Goal: Task Accomplishment & Management: Complete application form

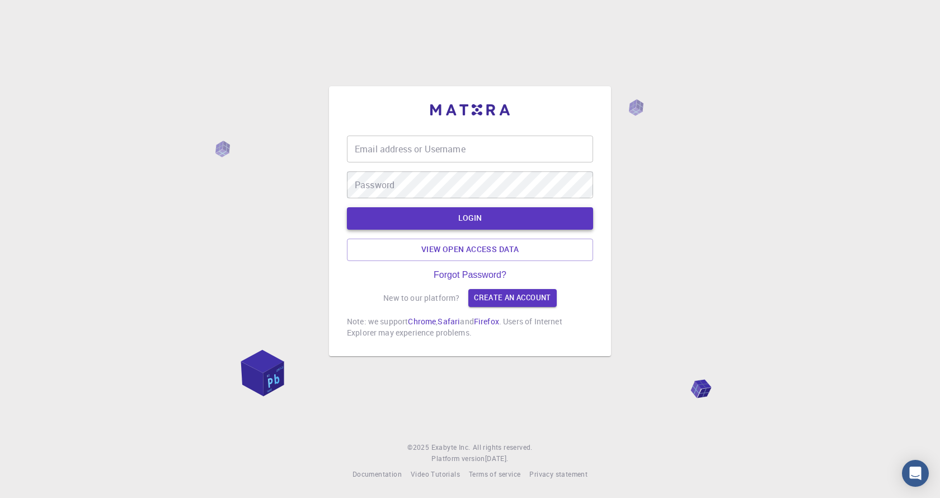
type input "hano125"
click at [495, 221] on button "LOGIN" at bounding box center [470, 218] width 246 height 22
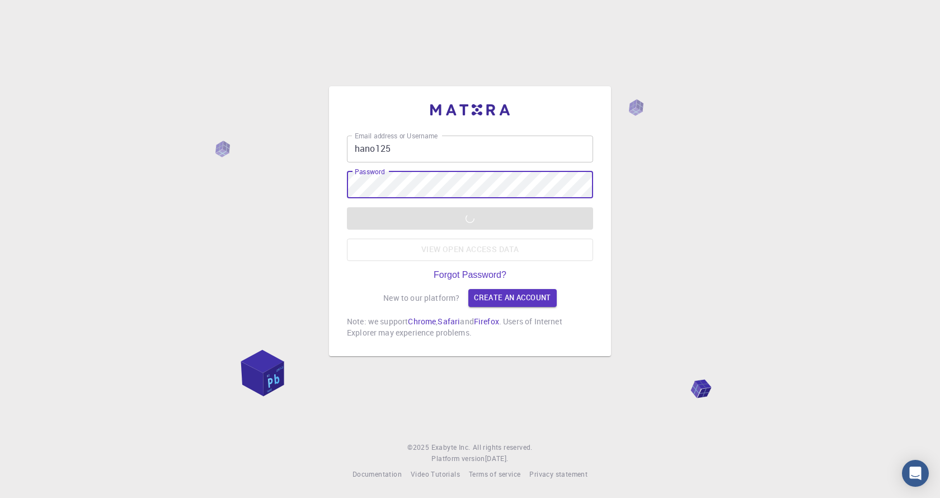
click at [372, 227] on div "LOGIN View open access data" at bounding box center [470, 234] width 246 height 54
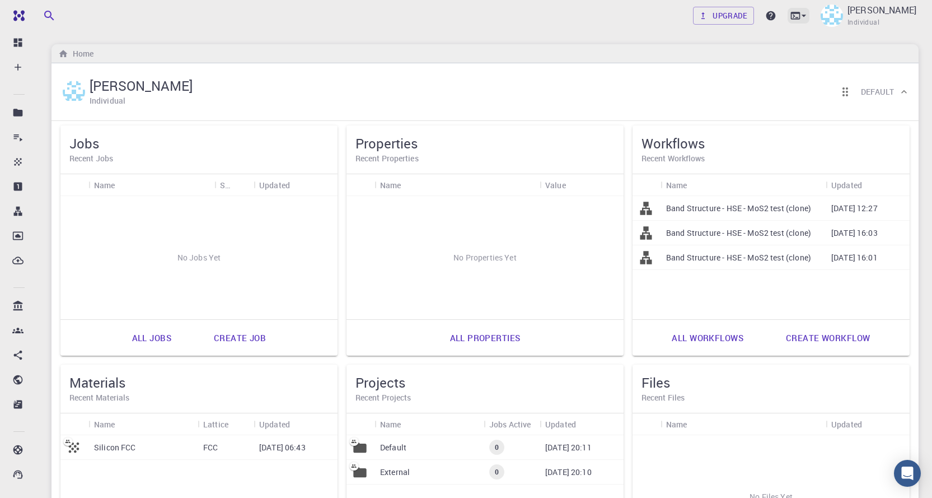
click at [788, 22] on div at bounding box center [799, 16] width 22 height 16
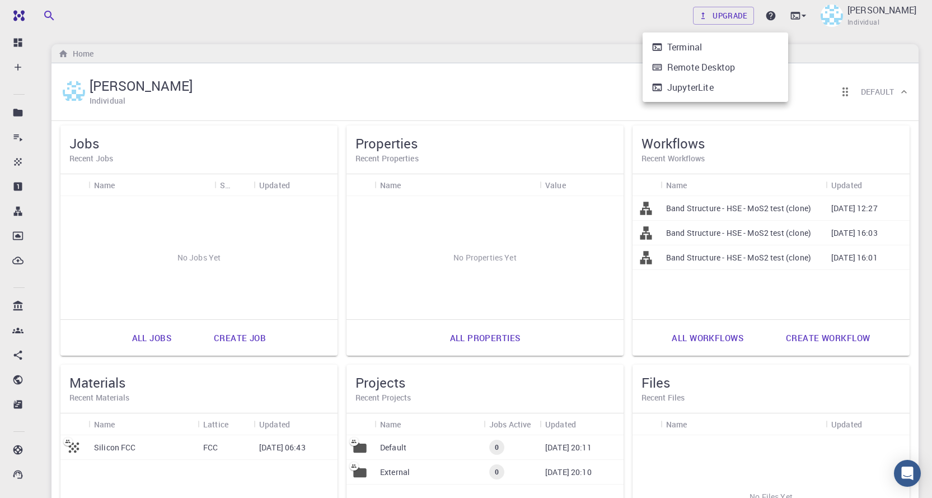
click at [16, 71] on div at bounding box center [466, 249] width 932 height 498
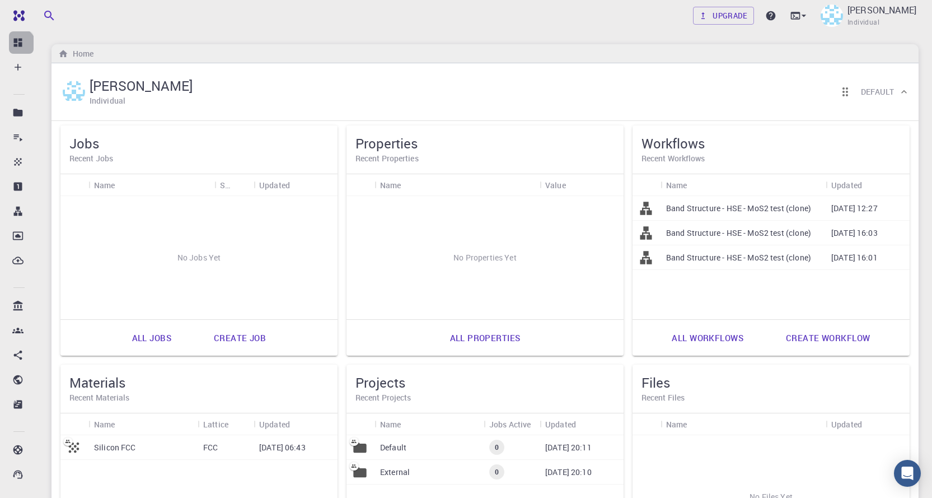
click at [16, 46] on icon at bounding box center [18, 43] width 8 height 8
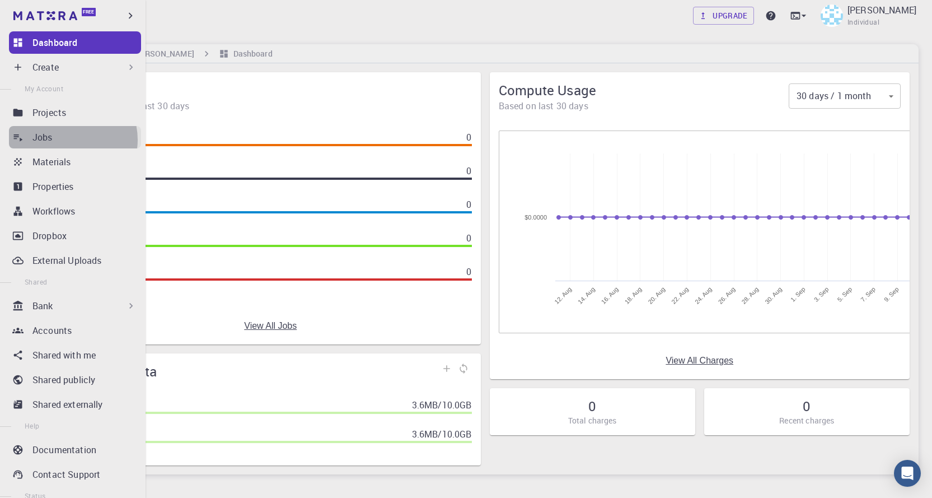
click at [67, 139] on div "Jobs" at bounding box center [86, 136] width 109 height 13
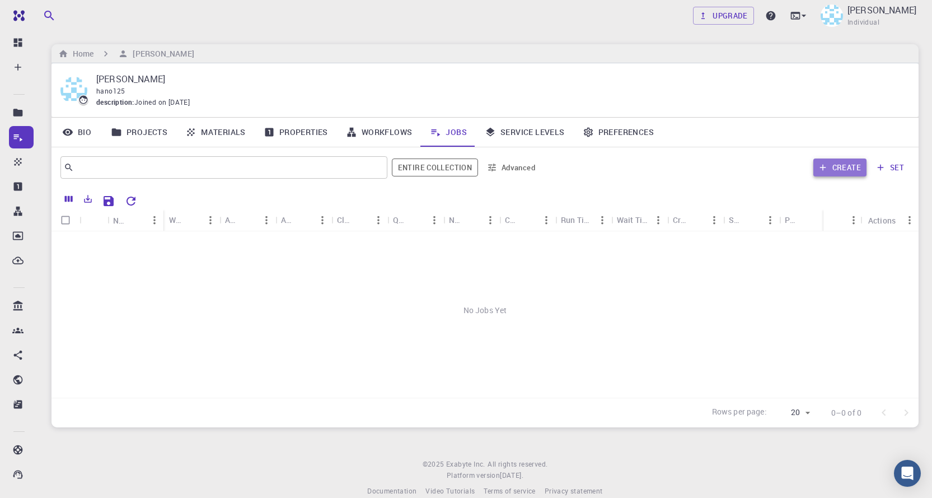
click at [838, 167] on button "Create" at bounding box center [839, 167] width 53 height 18
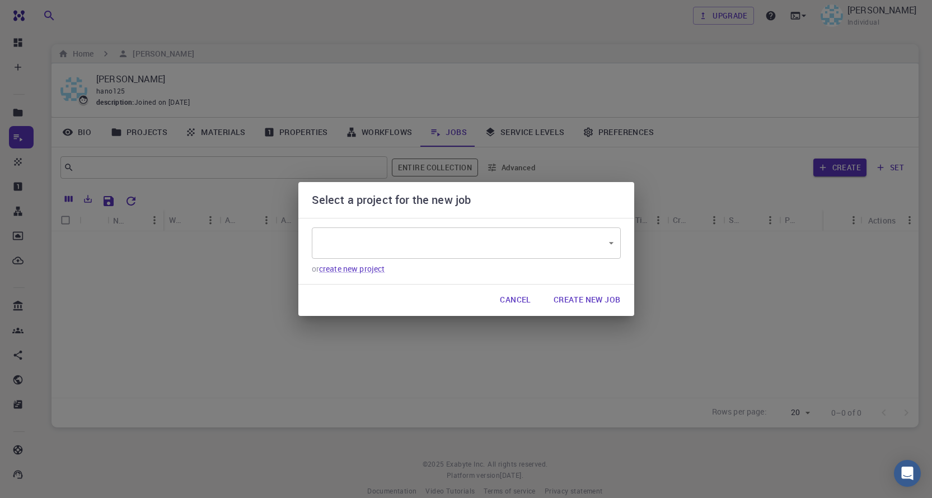
click at [521, 302] on button "Cancel" at bounding box center [515, 300] width 49 height 22
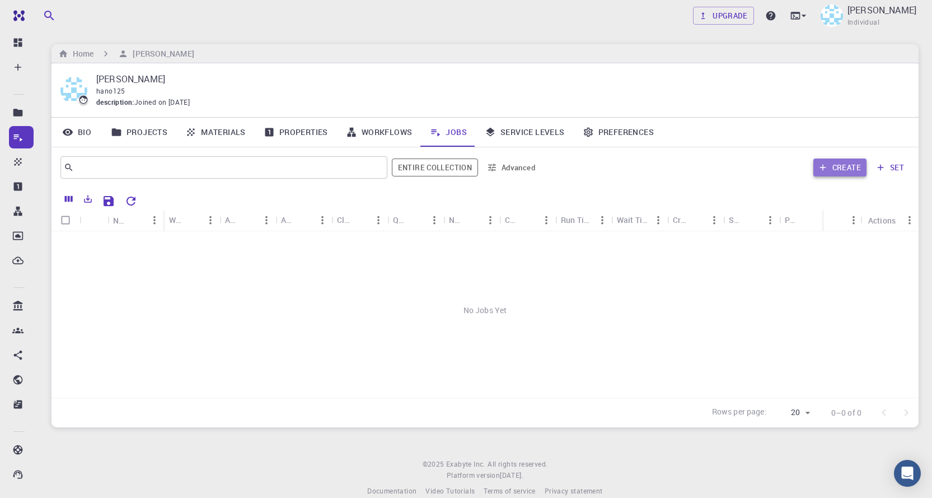
click at [855, 168] on button "Create" at bounding box center [839, 167] width 53 height 18
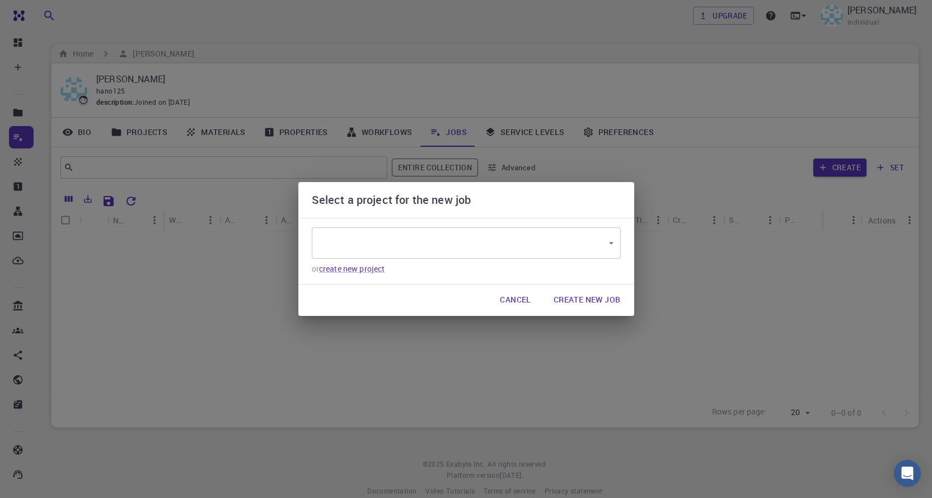
click at [604, 240] on body "Free Dashboard Create New Job New Material Create Material Upload File Import f…" at bounding box center [466, 257] width 932 height 514
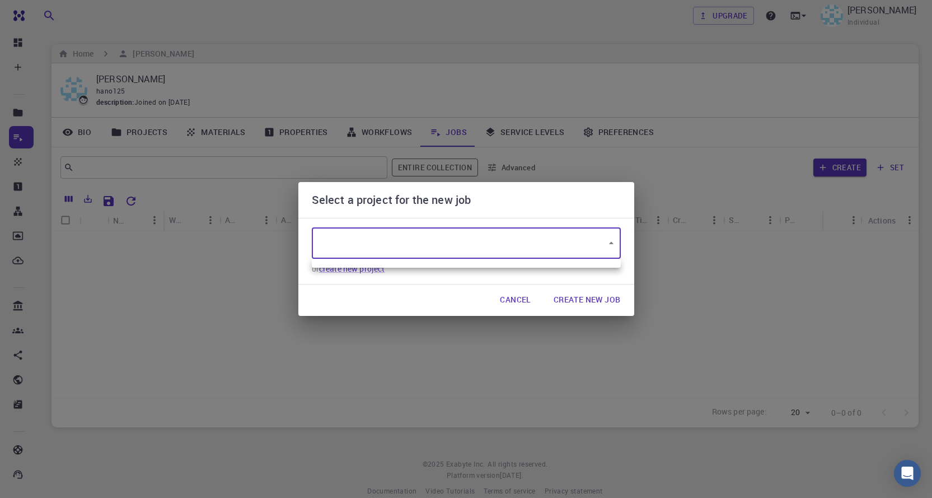
click at [610, 245] on div at bounding box center [466, 249] width 932 height 498
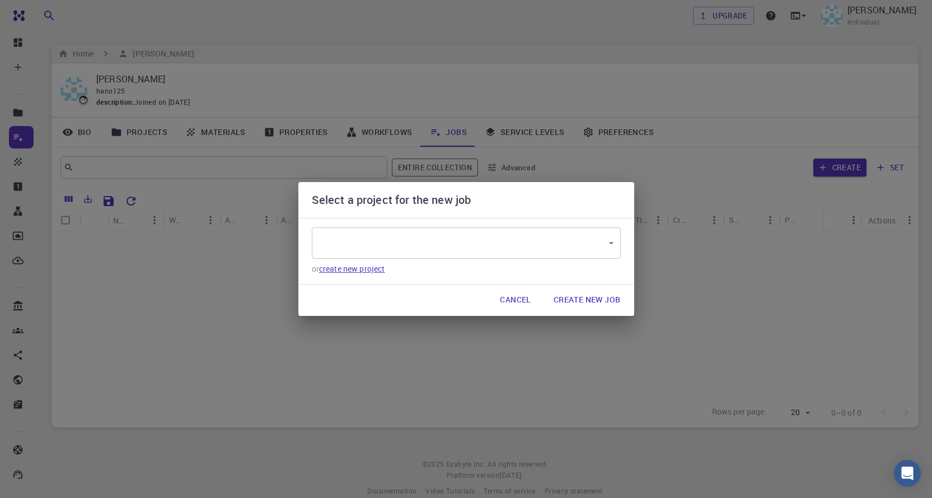
click at [336, 268] on link "create new project" at bounding box center [352, 268] width 66 height 11
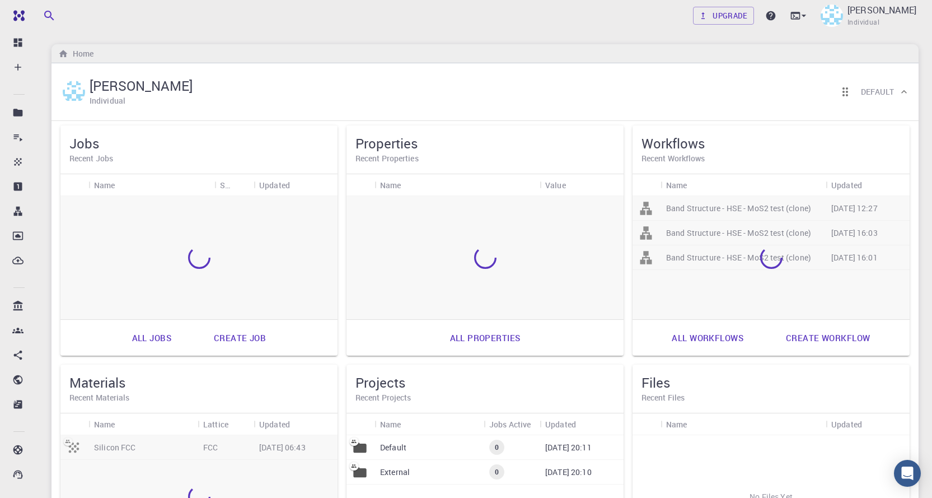
click at [833, 340] on link "Create workflow" at bounding box center [828, 337] width 109 height 27
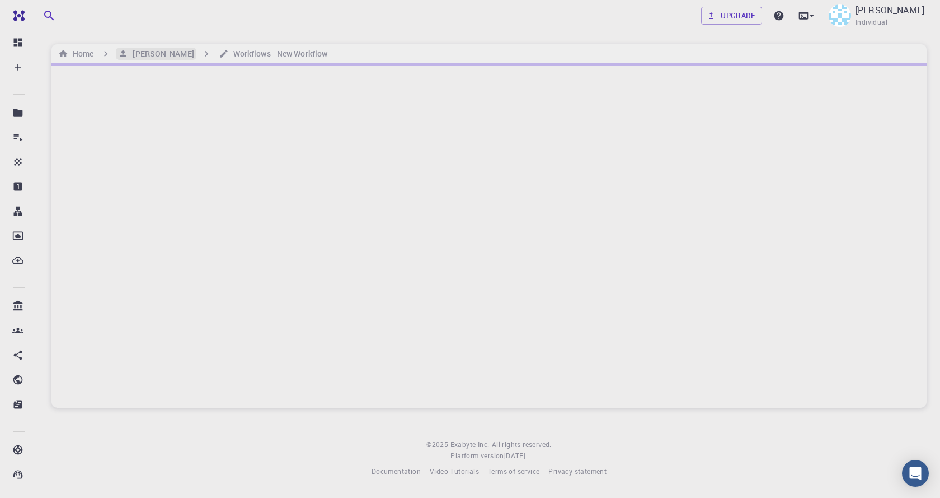
click at [130, 51] on h6 "[PERSON_NAME]" at bounding box center [160, 54] width 65 height 12
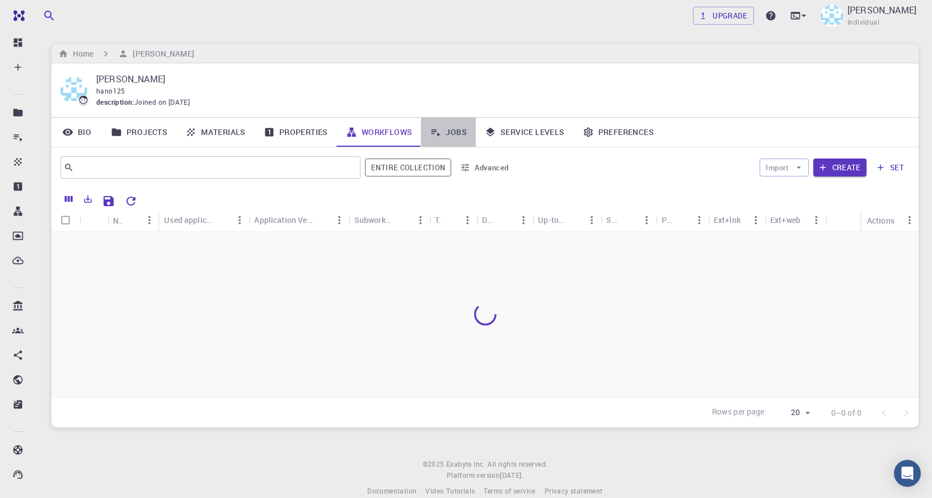
click at [451, 132] on link "Jobs" at bounding box center [448, 132] width 55 height 29
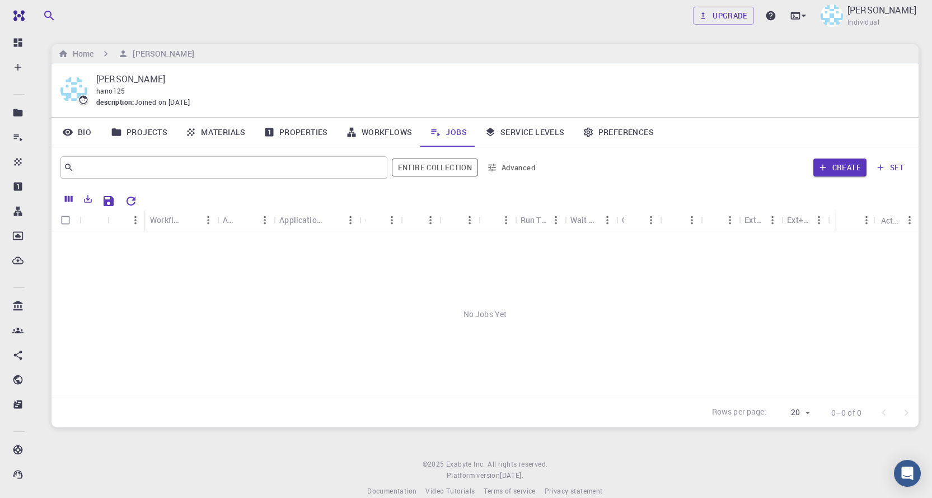
click at [891, 167] on button "set" at bounding box center [890, 167] width 39 height 18
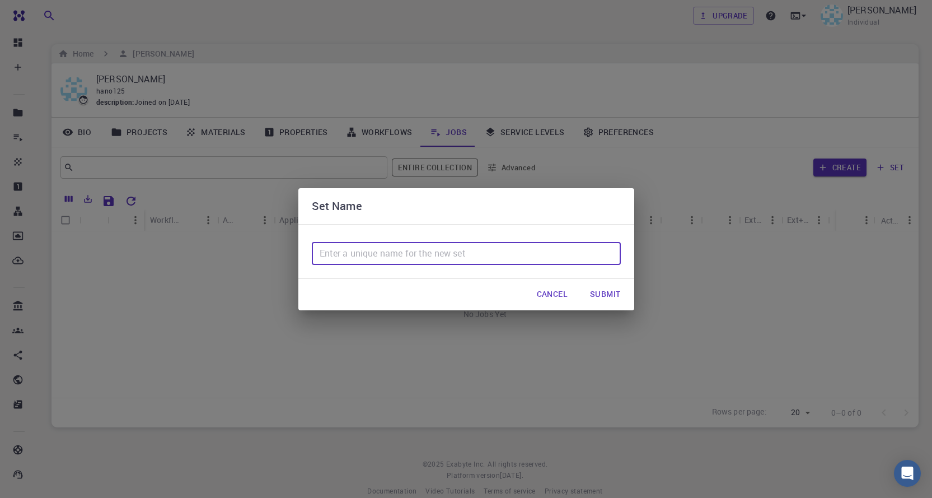
click at [465, 262] on input "text" at bounding box center [466, 253] width 309 height 22
click at [546, 292] on button "Cancel" at bounding box center [552, 294] width 49 height 22
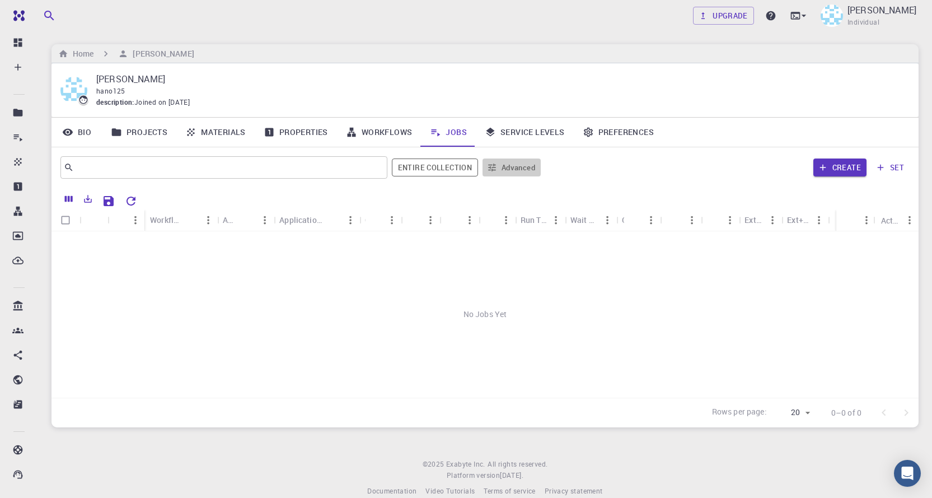
click at [496, 170] on icon "button" at bounding box center [492, 167] width 10 height 10
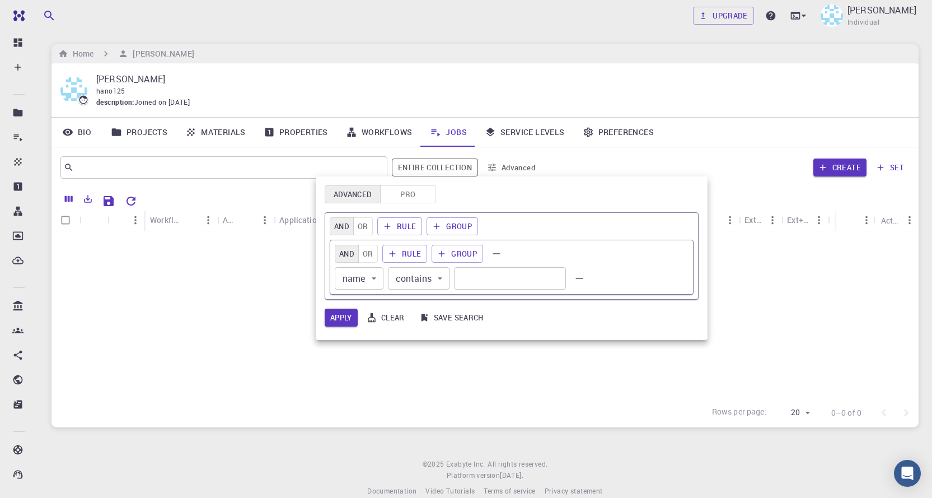
click at [129, 209] on div at bounding box center [466, 249] width 932 height 498
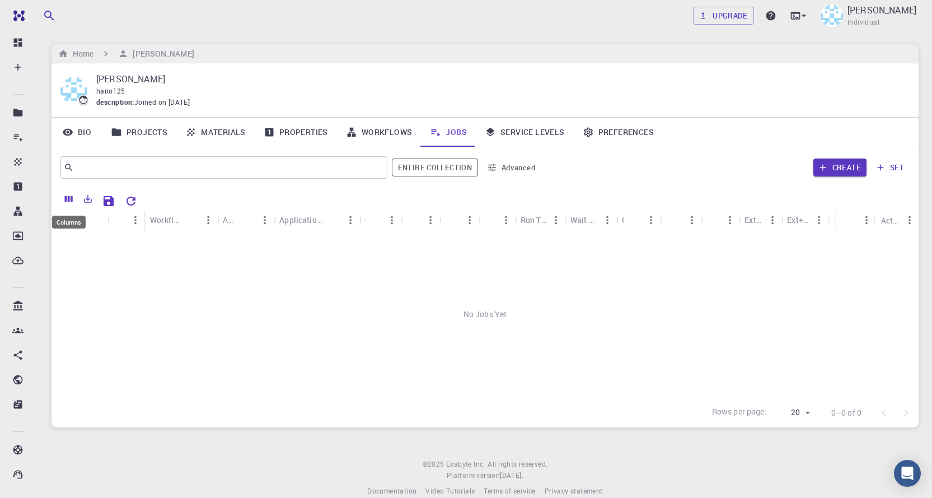
click at [67, 200] on icon "Columns" at bounding box center [69, 199] width 8 height 6
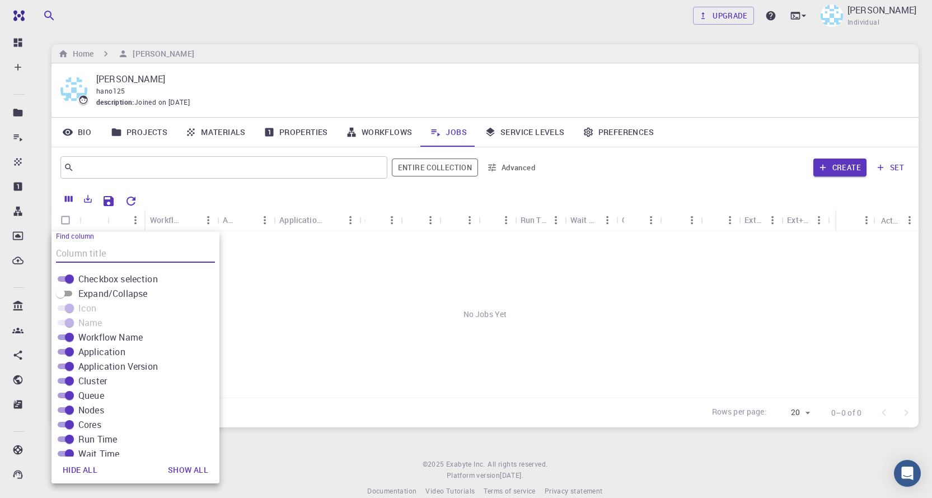
click at [67, 200] on icon "Columns" at bounding box center [69, 199] width 8 height 6
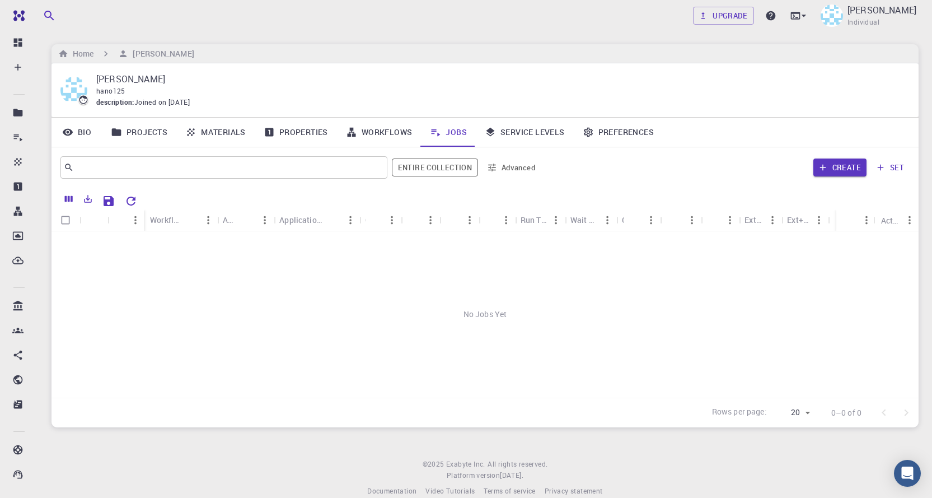
click at [141, 127] on link "Projects" at bounding box center [139, 132] width 74 height 29
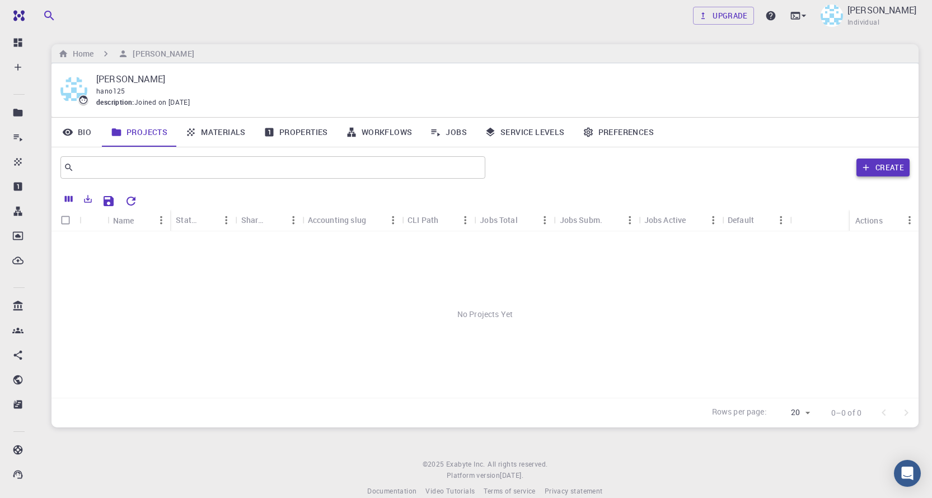
click at [890, 166] on button "Create" at bounding box center [882, 167] width 53 height 18
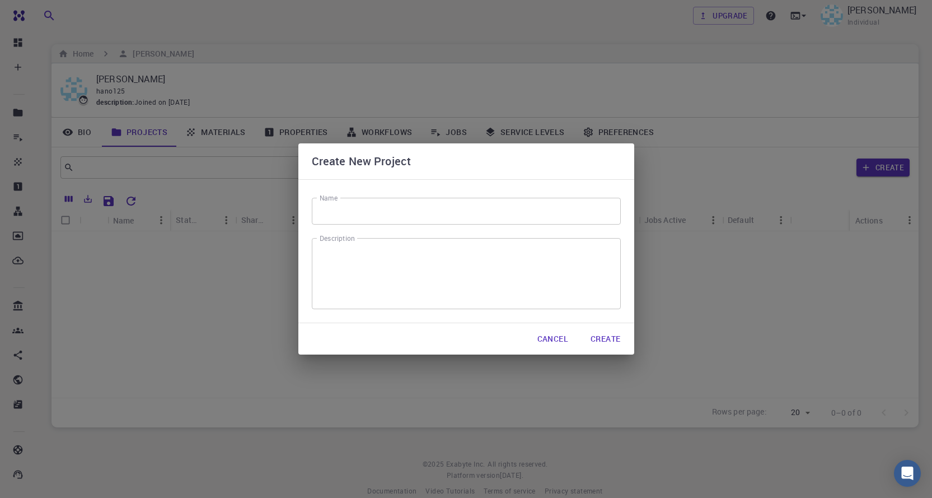
scroll to position [17, 0]
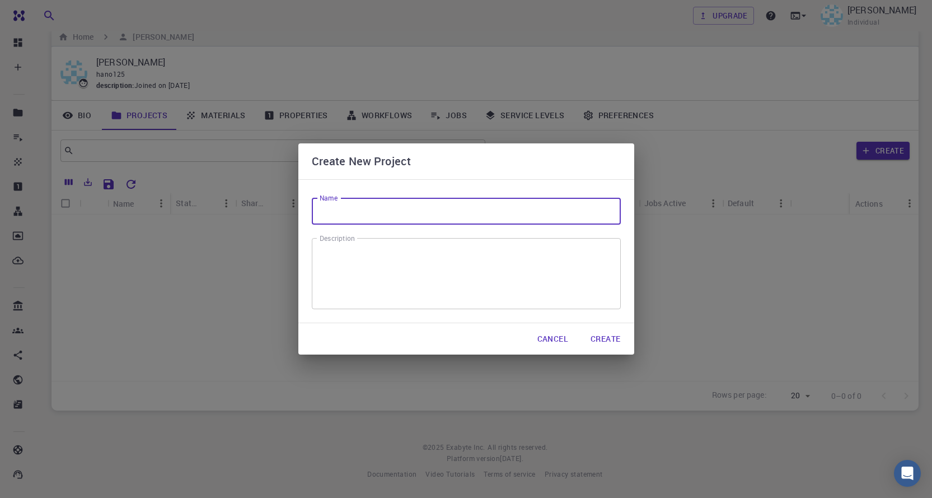
click at [433, 203] on input "Name" at bounding box center [466, 211] width 309 height 27
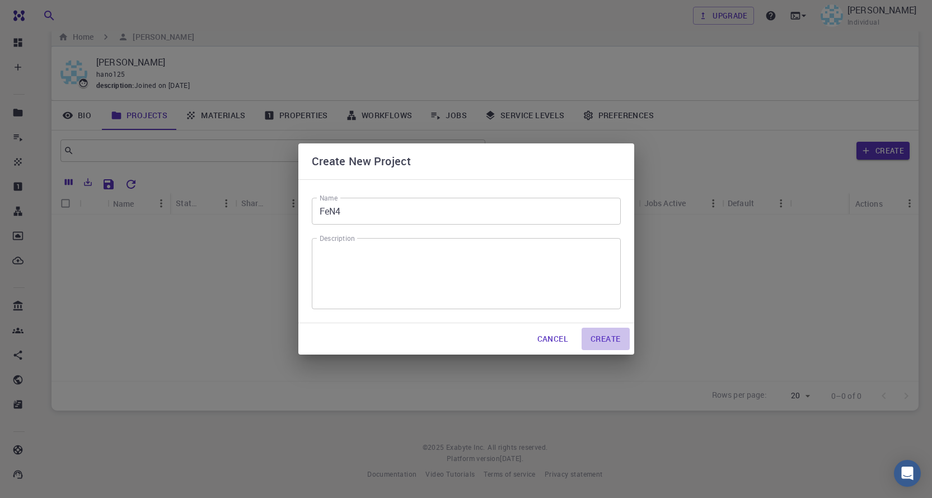
click at [593, 337] on button "Create" at bounding box center [606, 338] width 48 height 22
click at [331, 213] on input "FeN4" at bounding box center [466, 211] width 309 height 27
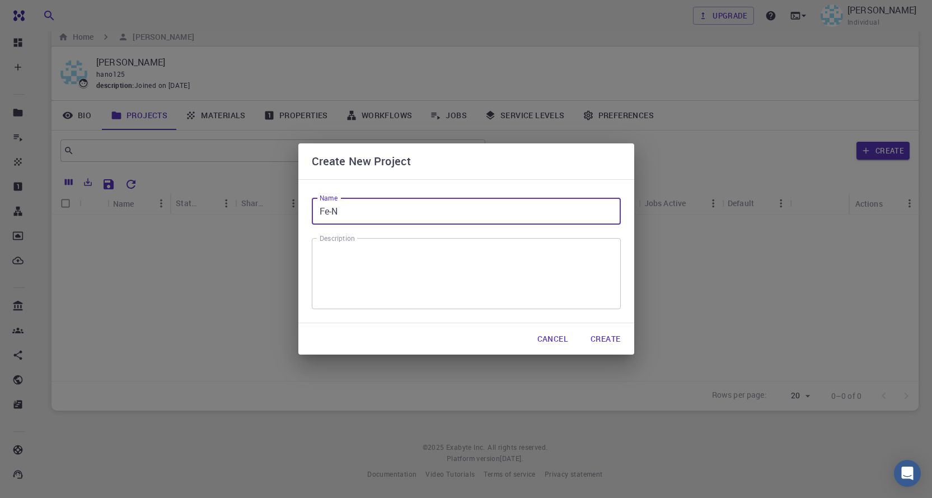
type input "Fe-N"
click at [598, 336] on button "Create" at bounding box center [606, 338] width 48 height 22
click at [601, 340] on button "Create" at bounding box center [606, 338] width 48 height 22
click at [424, 243] on div "x Description" at bounding box center [466, 273] width 309 height 71
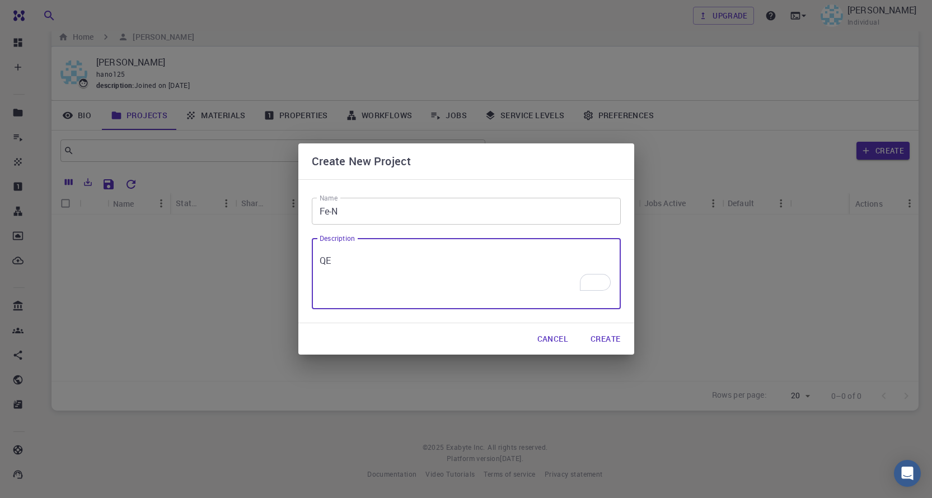
type textarea "QE"
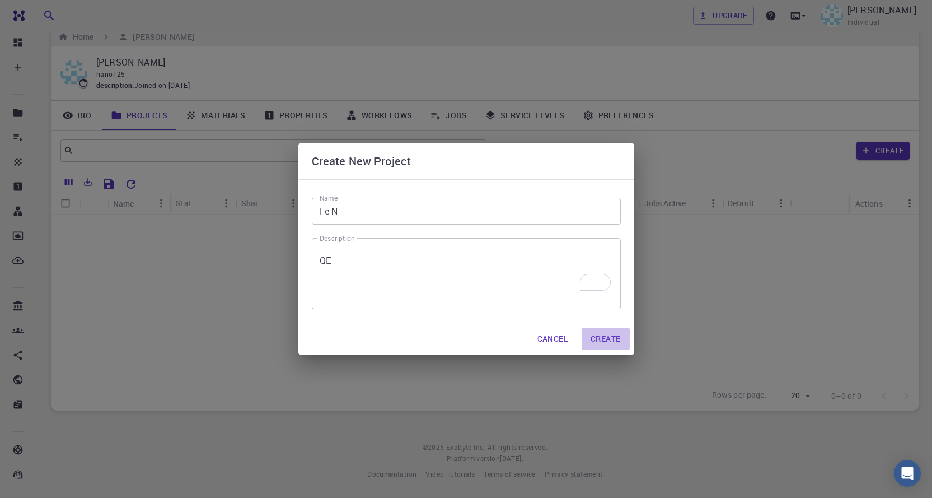
click at [617, 341] on button "Create" at bounding box center [606, 338] width 48 height 22
click at [612, 344] on button "Create" at bounding box center [606, 338] width 48 height 22
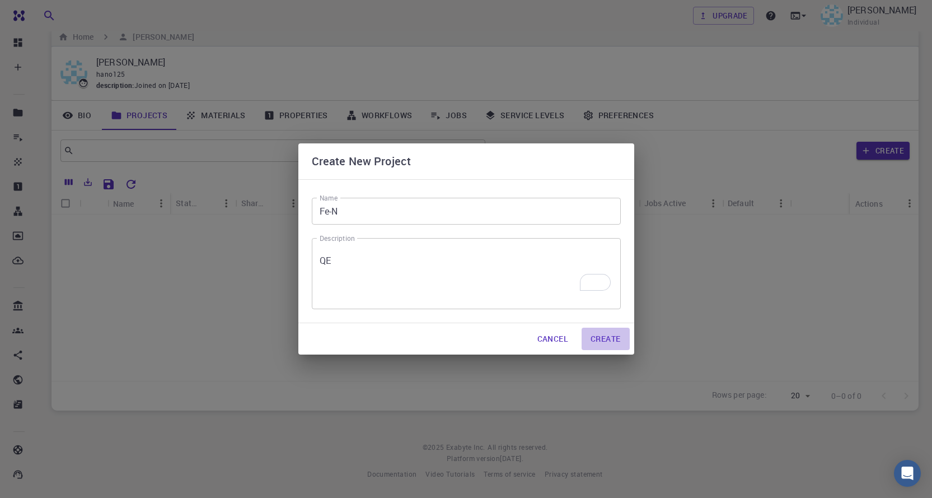
click at [612, 344] on button "Create" at bounding box center [606, 338] width 48 height 22
click at [762, 274] on div "Create New Project Name Fe-N Name Description QE x Description Cancel Create" at bounding box center [466, 249] width 932 height 498
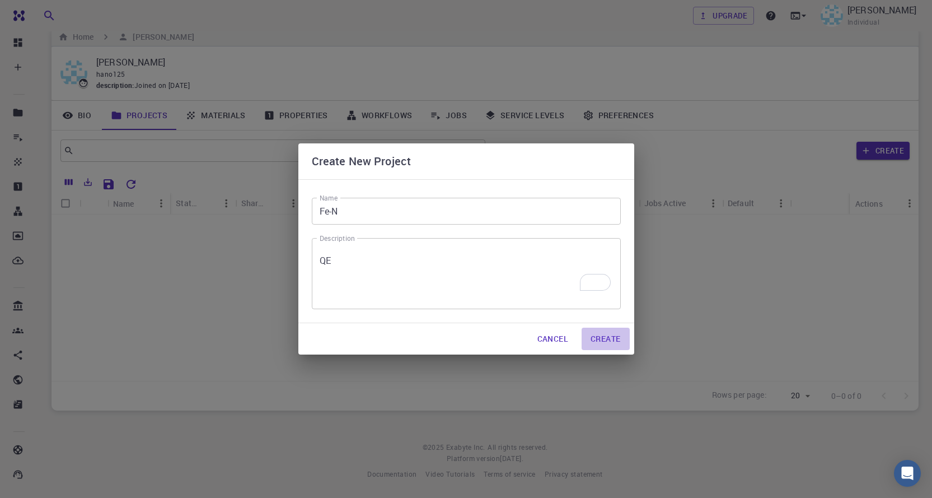
click at [594, 338] on button "Create" at bounding box center [606, 338] width 48 height 22
